Goal: Transaction & Acquisition: Book appointment/travel/reservation

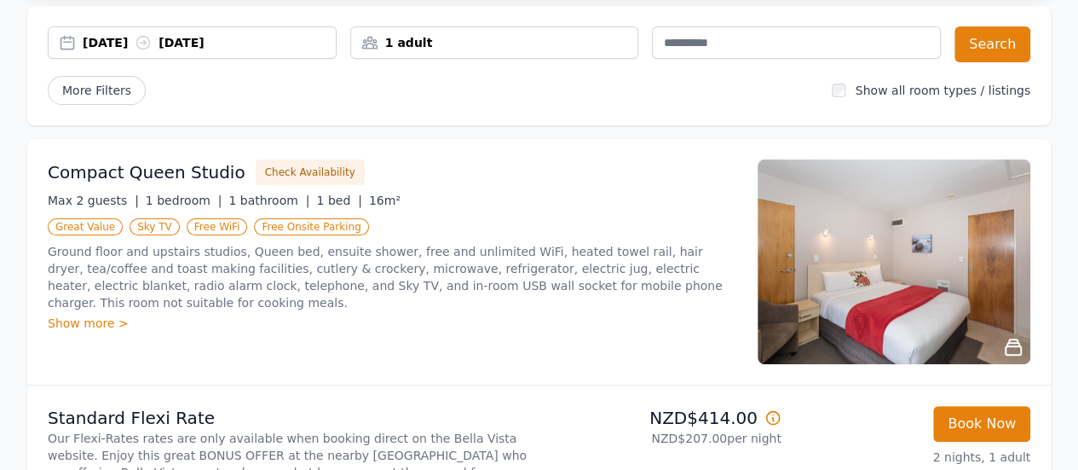
scroll to position [152, 0]
click at [103, 314] on div "Show more >" at bounding box center [393, 322] width 690 height 17
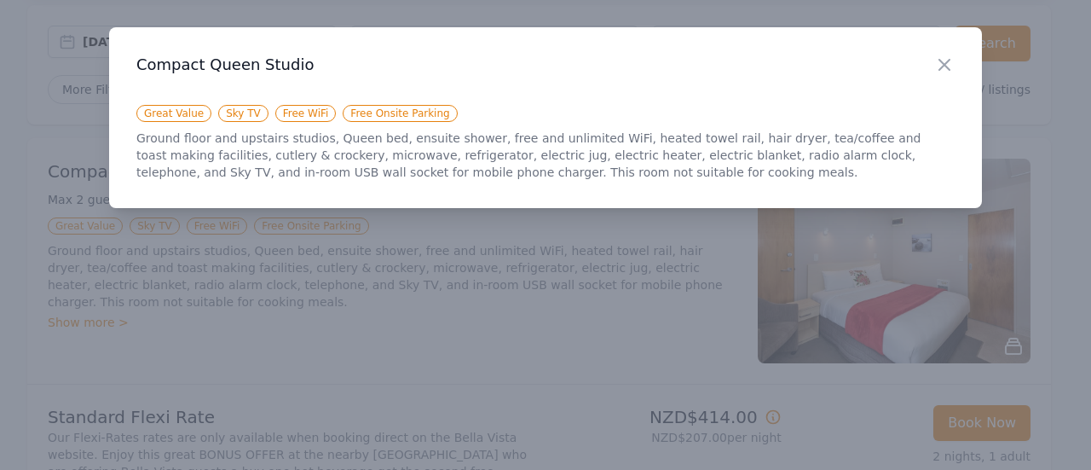
click at [103, 303] on div at bounding box center [545, 235] width 1091 height 470
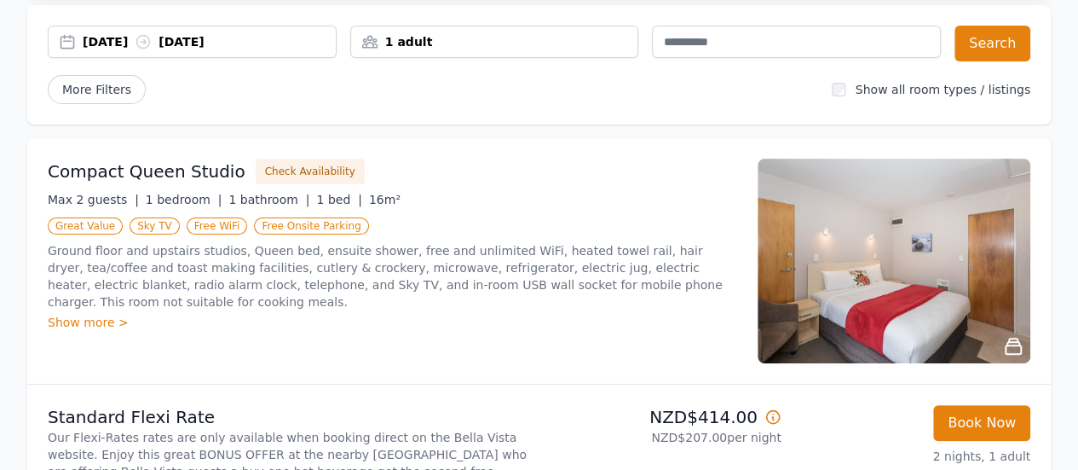
click at [114, 314] on div "Show more >" at bounding box center [393, 322] width 690 height 17
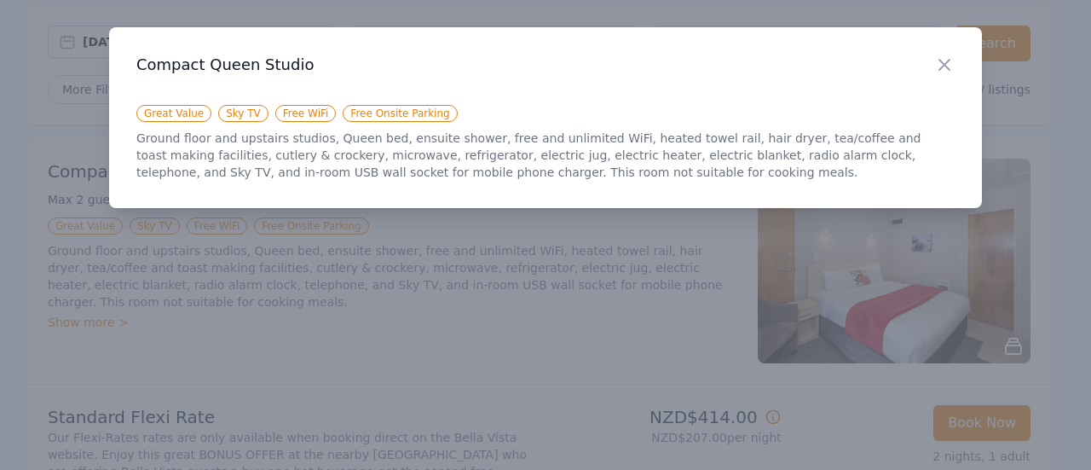
click at [152, 307] on div at bounding box center [545, 235] width 1091 height 470
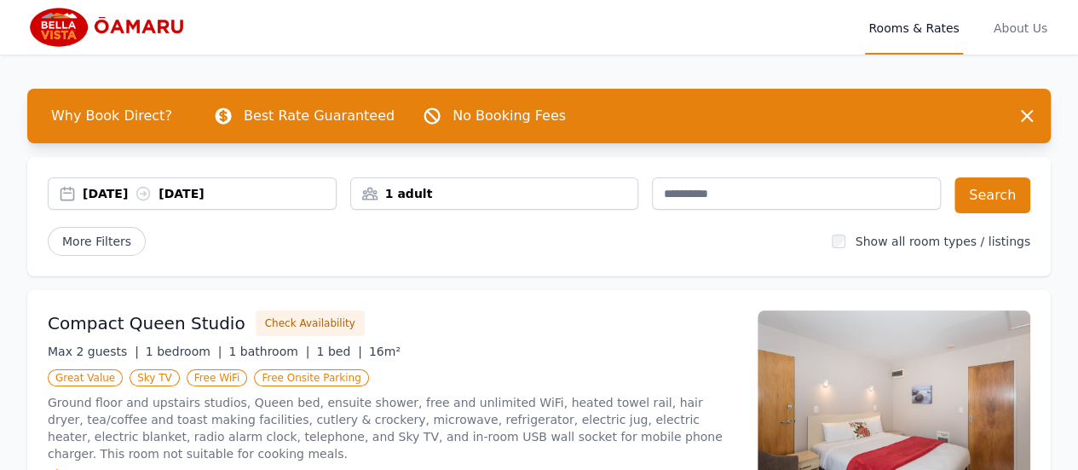
scroll to position [113, 0]
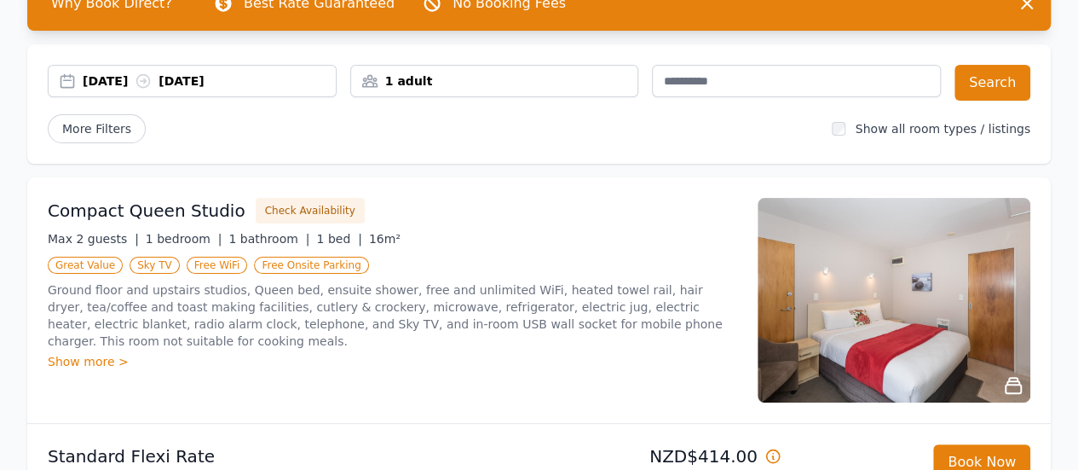
click at [885, 316] on img at bounding box center [894, 300] width 273 height 205
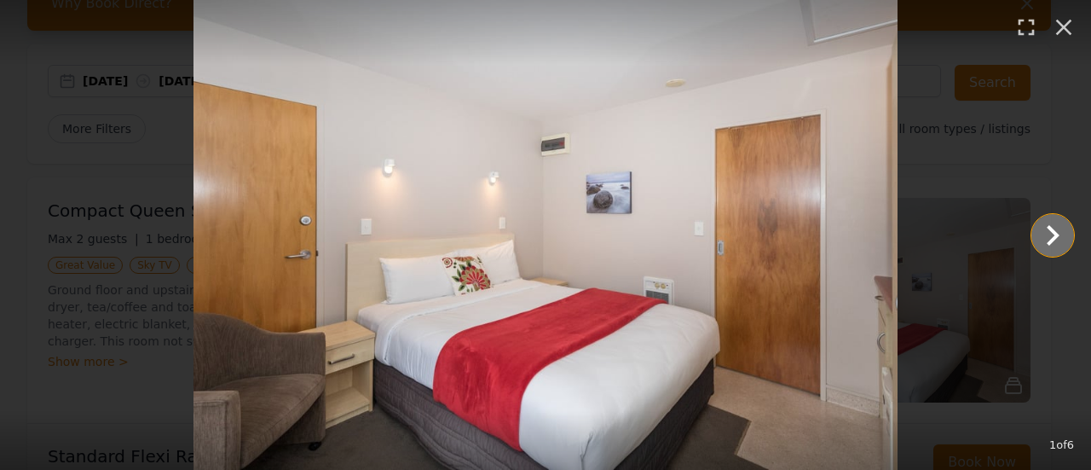
click at [1049, 234] on icon "Show slide 2 of 6" at bounding box center [1052, 235] width 41 height 41
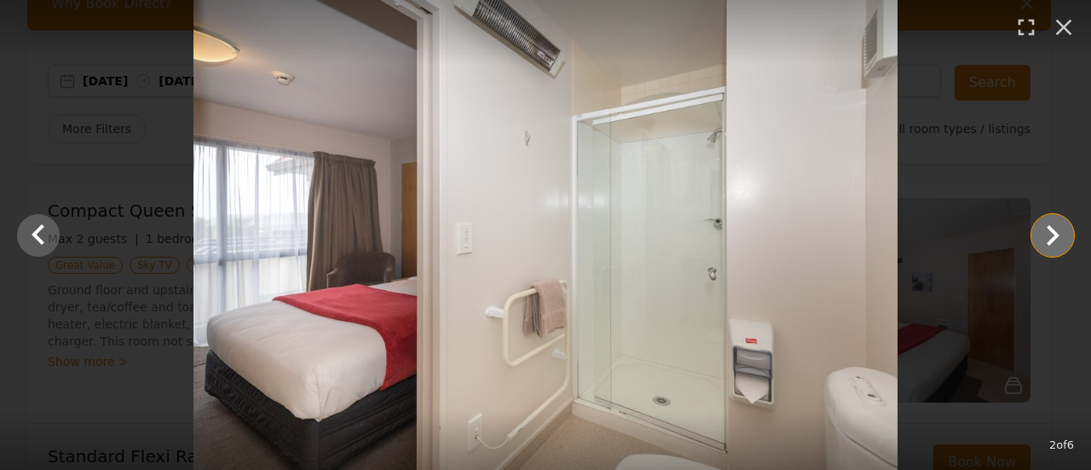
click at [1049, 234] on icon "Show slide 3 of 6" at bounding box center [1052, 235] width 41 height 41
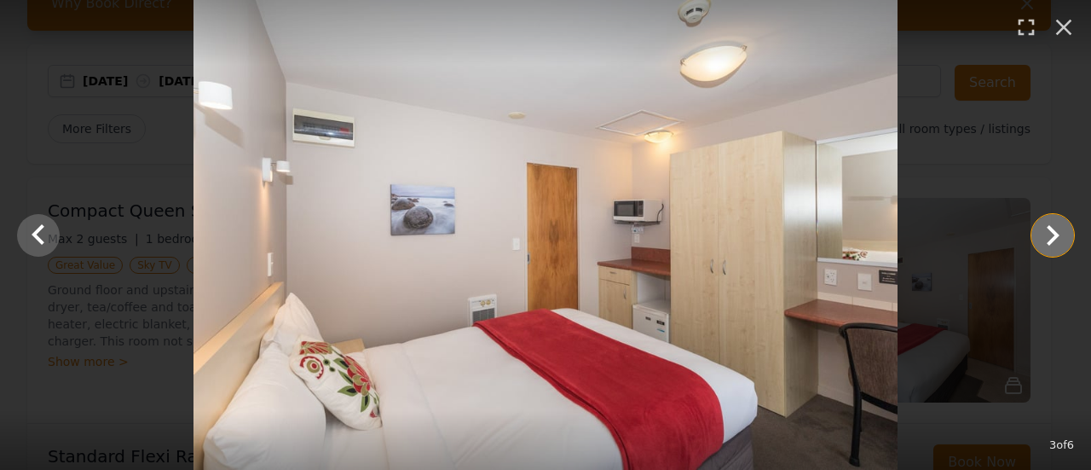
click at [1049, 234] on icon "Show slide 4 of 6" at bounding box center [1052, 235] width 41 height 41
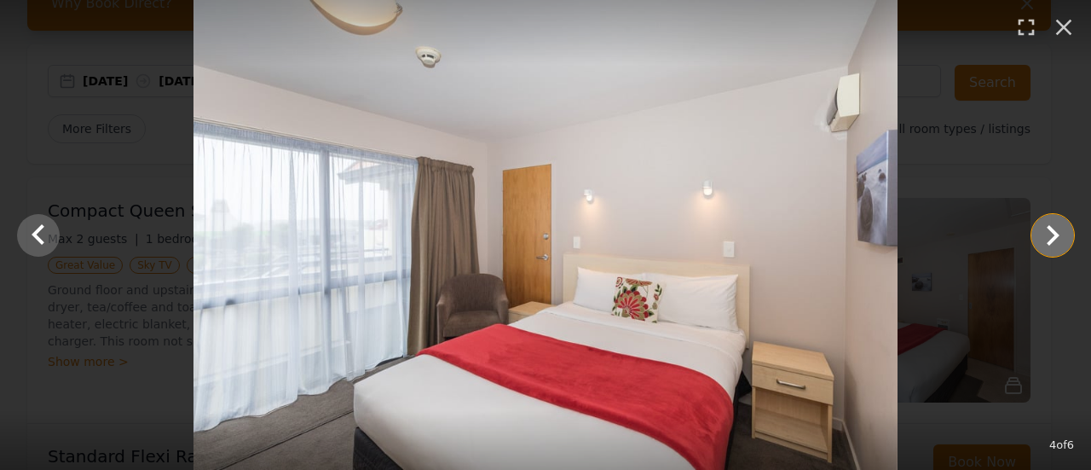
click at [1049, 234] on icon "Show slide 5 of 6" at bounding box center [1052, 235] width 41 height 41
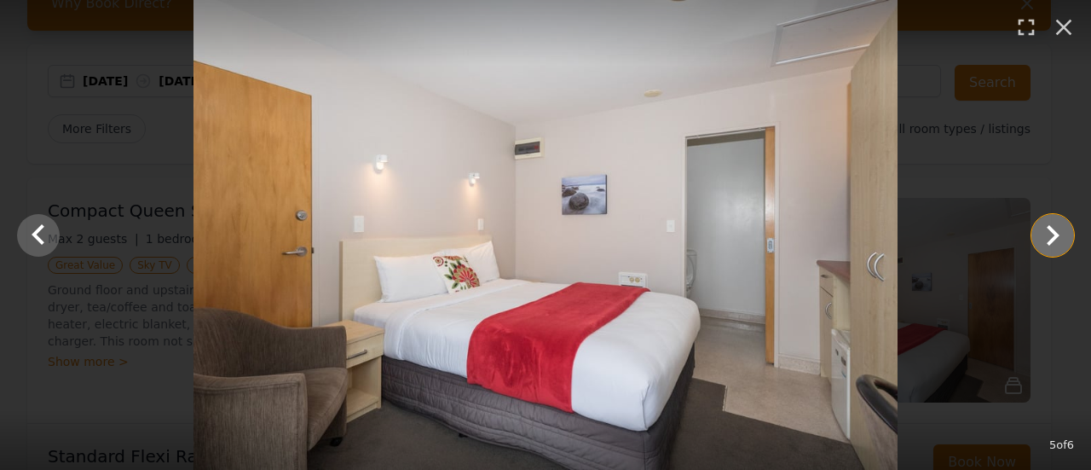
click at [1049, 234] on icon "Show slide 6 of 6" at bounding box center [1052, 235] width 41 height 41
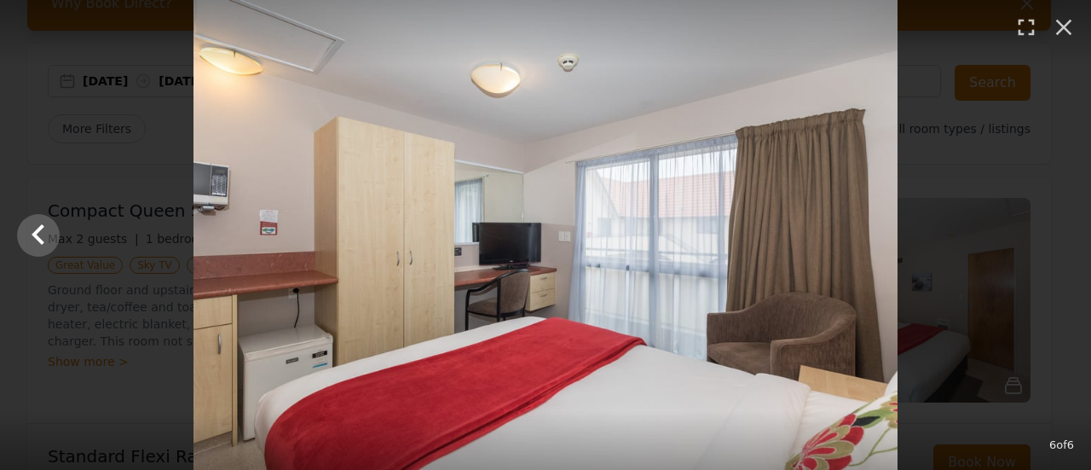
click at [1049, 234] on div at bounding box center [545, 235] width 1091 height 470
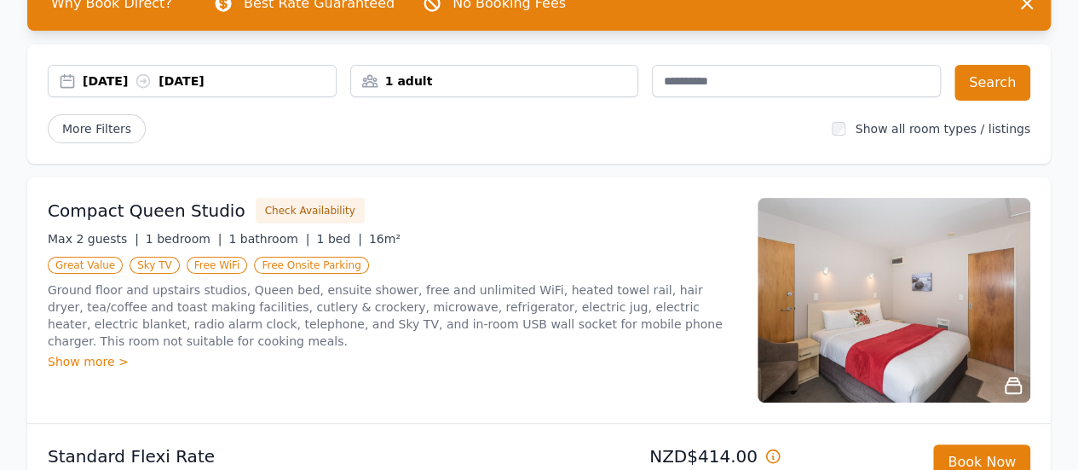
click at [573, 377] on div "Compact Queen Studio Check Availability Max 2 guests | 1 bedroom | 1 bathroom |…" at bounding box center [393, 300] width 690 height 205
